Goal: Task Accomplishment & Management: Manage account settings

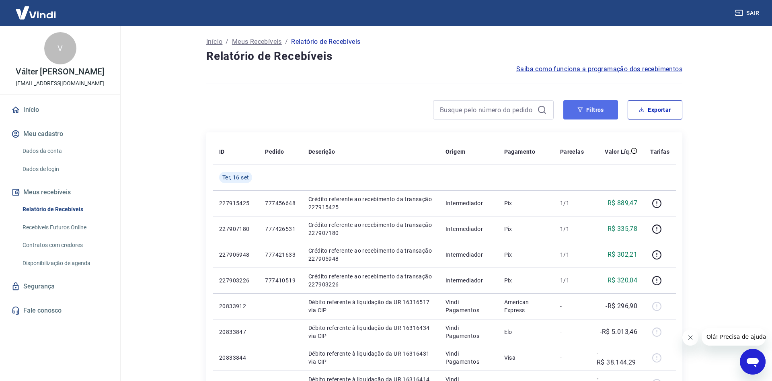
click at [589, 110] on button "Filtros" at bounding box center [590, 109] width 55 height 19
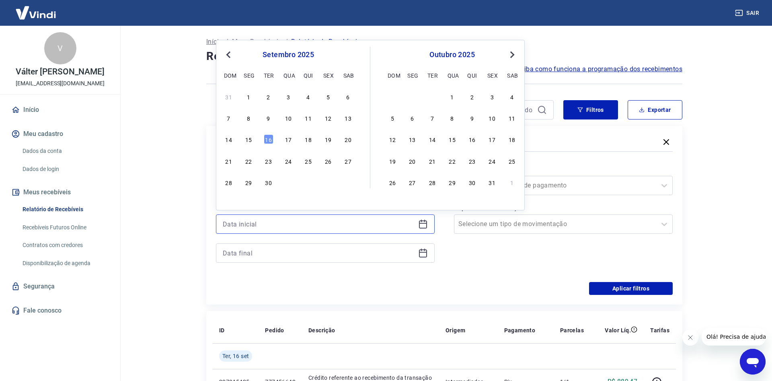
click at [250, 223] on input at bounding box center [319, 224] width 192 height 12
click at [347, 118] on div "13" at bounding box center [348, 118] width 10 height 10
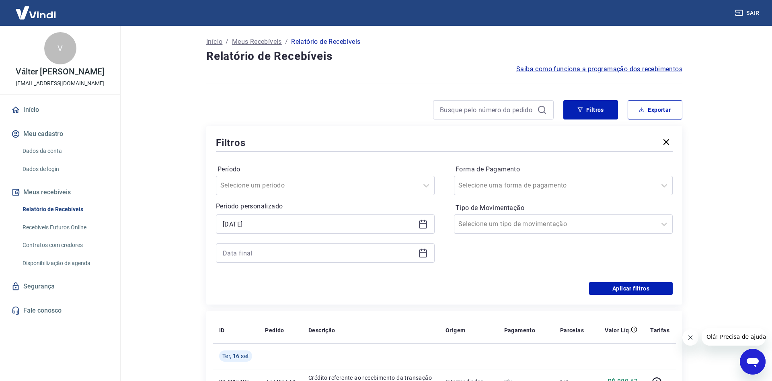
type input "[DATE]"
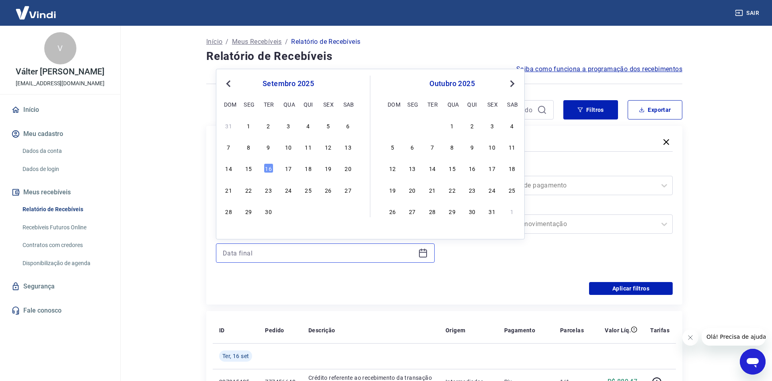
click at [243, 250] on input at bounding box center [319, 253] width 192 height 12
click at [247, 169] on div "15" at bounding box center [249, 168] width 10 height 10
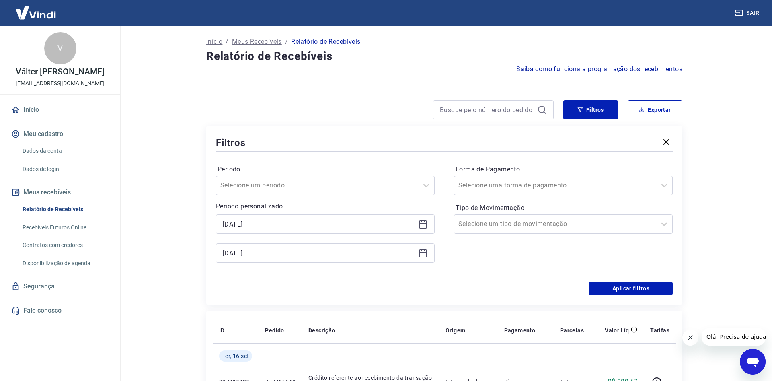
type input "[DATE]"
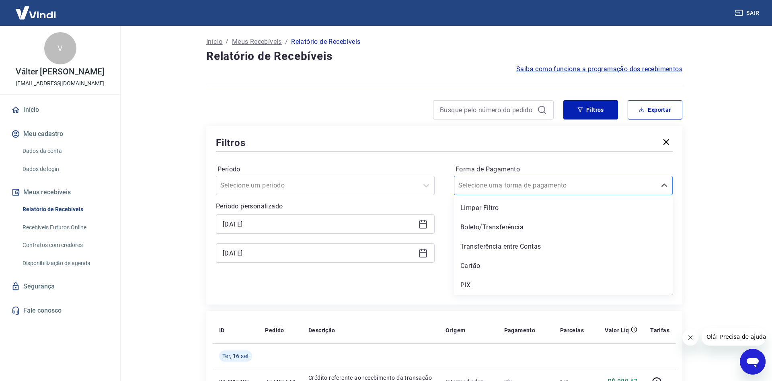
click at [521, 184] on input "Forma de Pagamento" at bounding box center [498, 185] width 81 height 10
click at [473, 284] on div "PIX" at bounding box center [563, 285] width 219 height 16
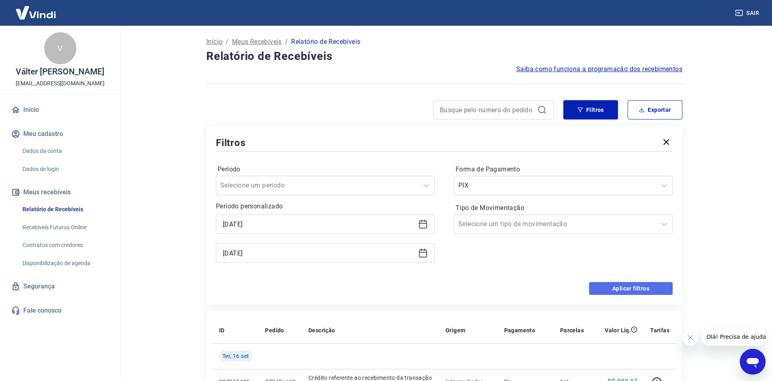
click at [613, 286] on button "Aplicar filtros" at bounding box center [631, 288] width 84 height 13
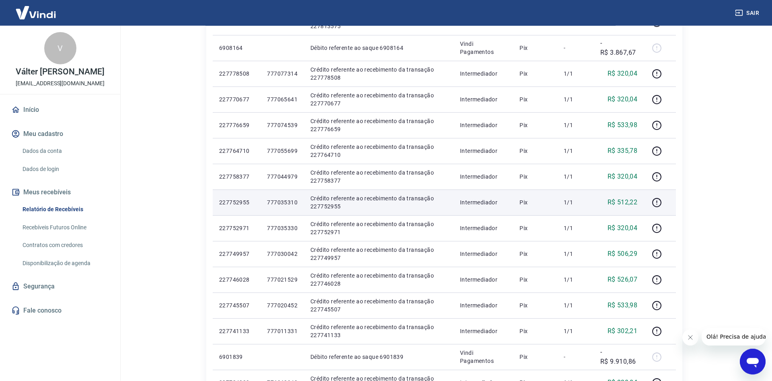
scroll to position [456, 0]
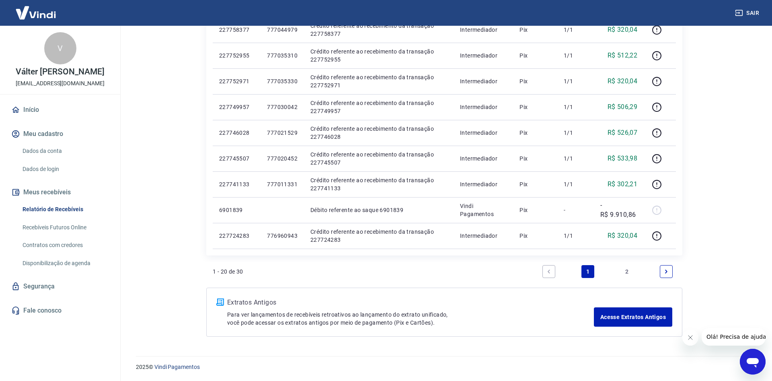
click at [626, 274] on link "2" at bounding box center [627, 271] width 13 height 13
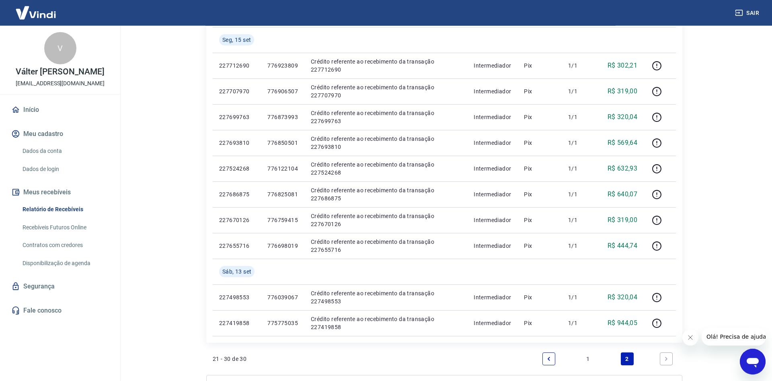
scroll to position [205, 0]
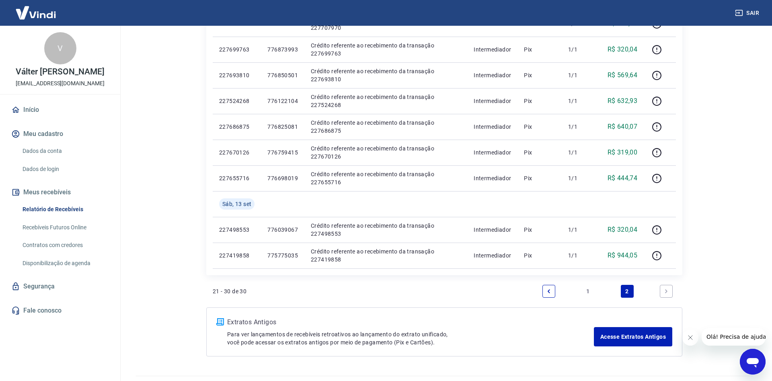
click at [589, 291] on link "1" at bounding box center [587, 291] width 13 height 13
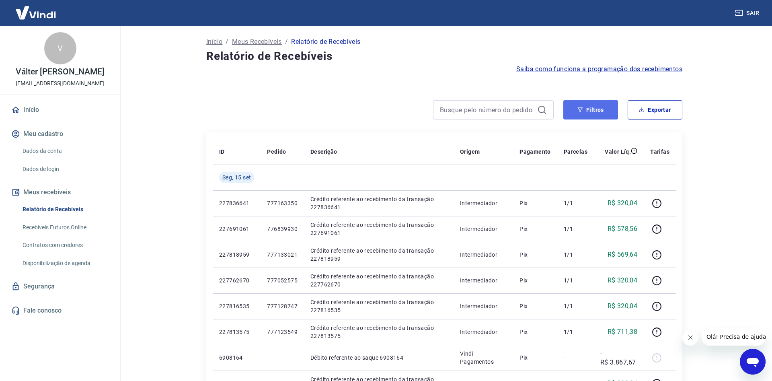
click at [588, 112] on button "Filtros" at bounding box center [590, 109] width 55 height 19
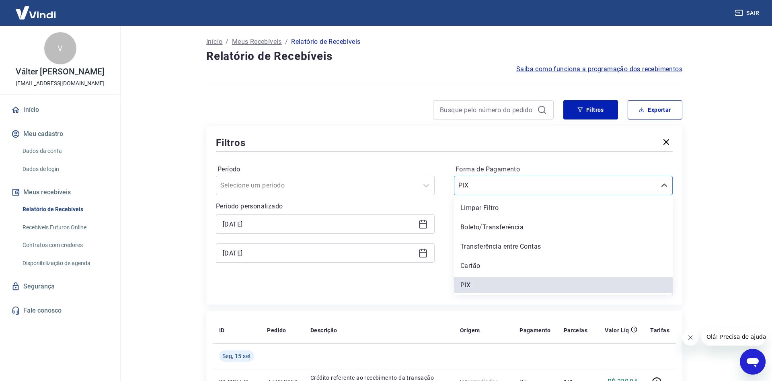
click at [492, 187] on input "Forma de Pagamento" at bounding box center [498, 185] width 81 height 10
click at [478, 225] on div "Boleto/Transferência" at bounding box center [563, 227] width 219 height 16
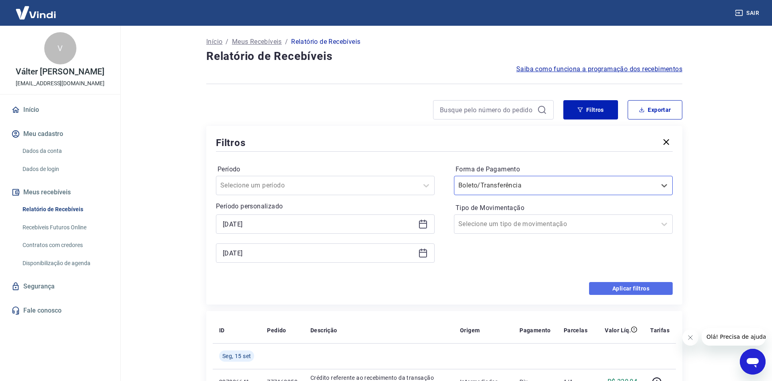
click at [614, 288] on button "Aplicar filtros" at bounding box center [631, 288] width 84 height 13
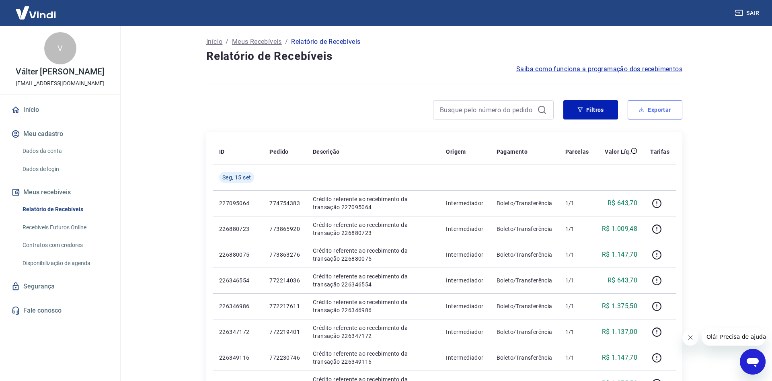
click at [659, 107] on button "Exportar" at bounding box center [654, 109] width 55 height 19
type input "[DATE]"
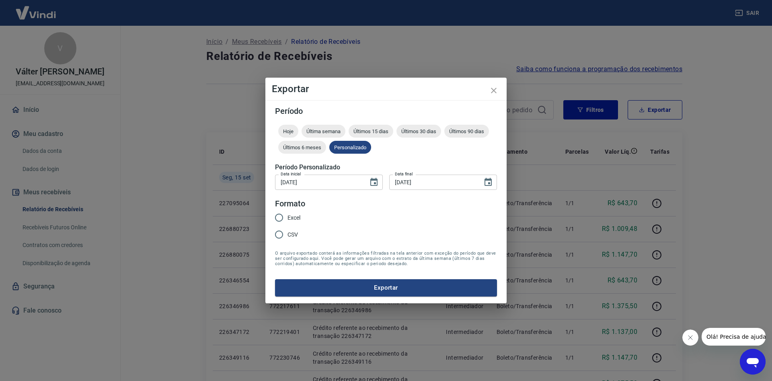
click at [282, 214] on input "Excel" at bounding box center [279, 217] width 17 height 17
radio input "true"
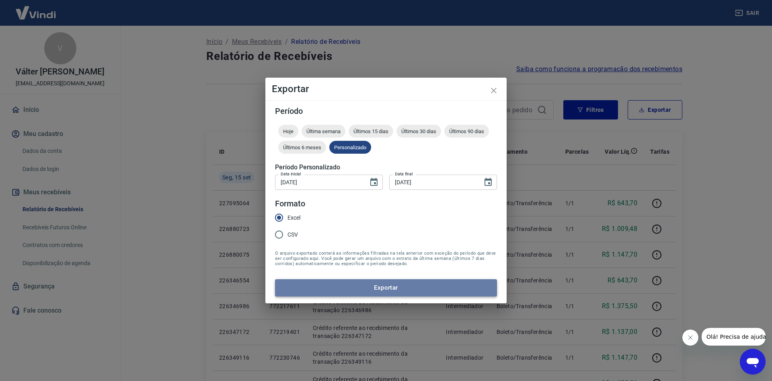
click at [328, 285] on button "Exportar" at bounding box center [386, 287] width 222 height 17
